Goal: Navigation & Orientation: Find specific page/section

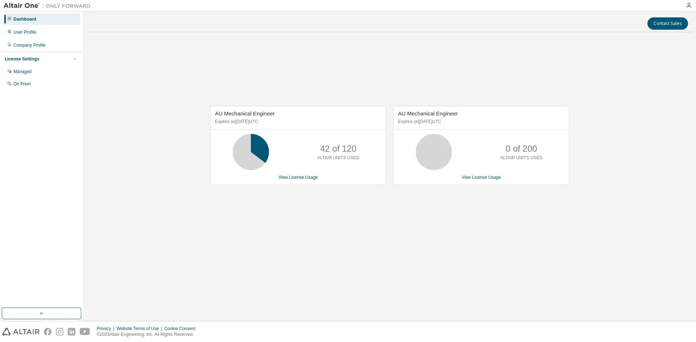
click at [76, 62] on button "button" at bounding box center [75, 59] width 7 height 7
click at [76, 62] on span "button" at bounding box center [75, 59] width 6 height 6
